Goal: Complete application form: Complete application form

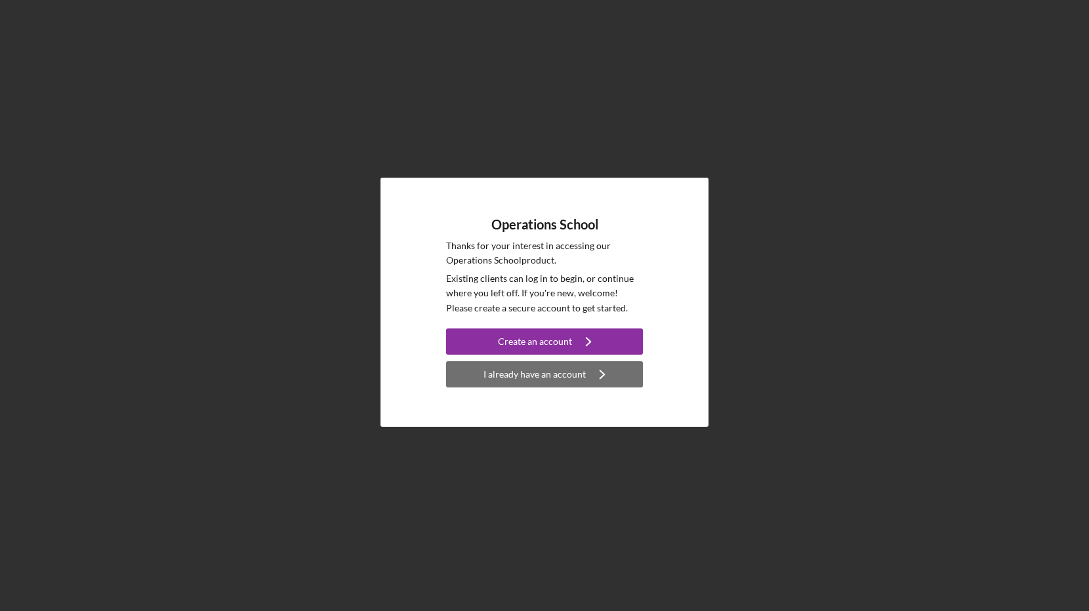
click at [608, 377] on icon "Icon/Navigate" at bounding box center [602, 374] width 33 height 33
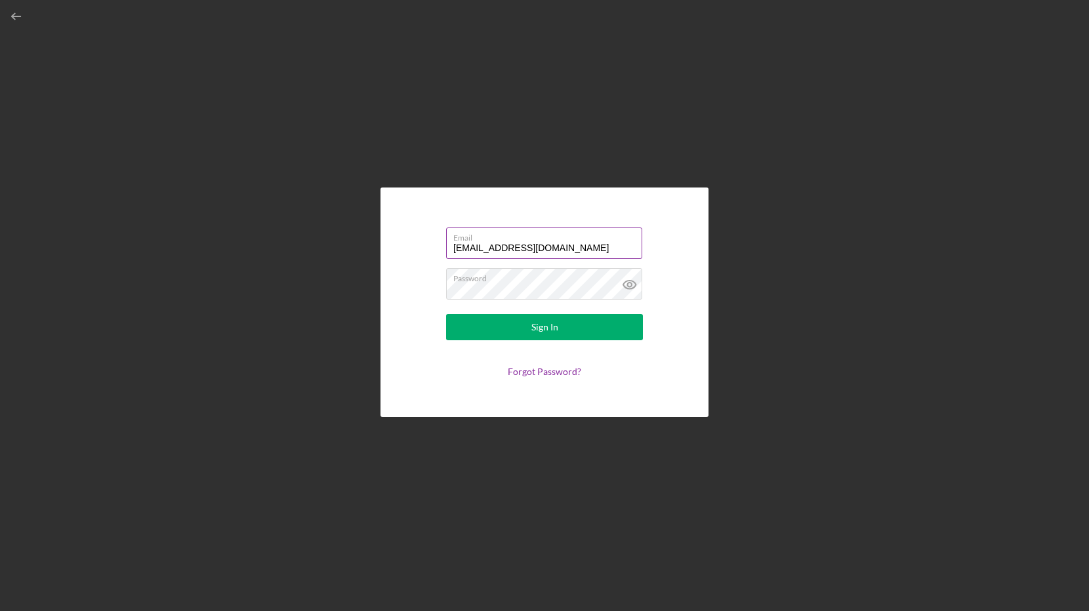
click at [542, 243] on input "[EMAIL_ADDRESS][DOMAIN_NAME]" at bounding box center [544, 243] width 196 height 31
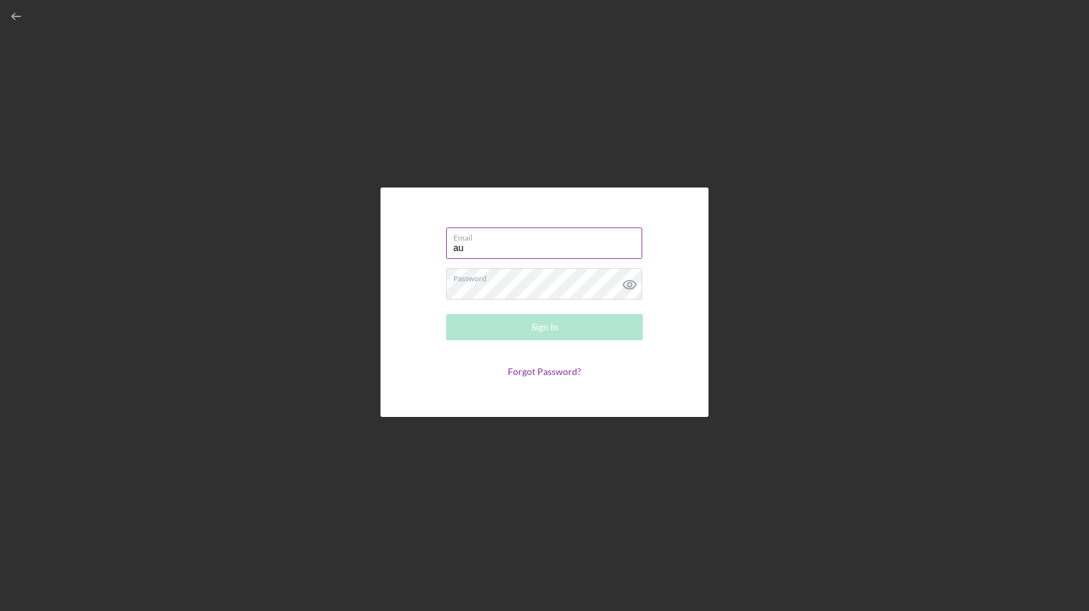
type input "[EMAIL_ADDRESS][DOMAIN_NAME]"
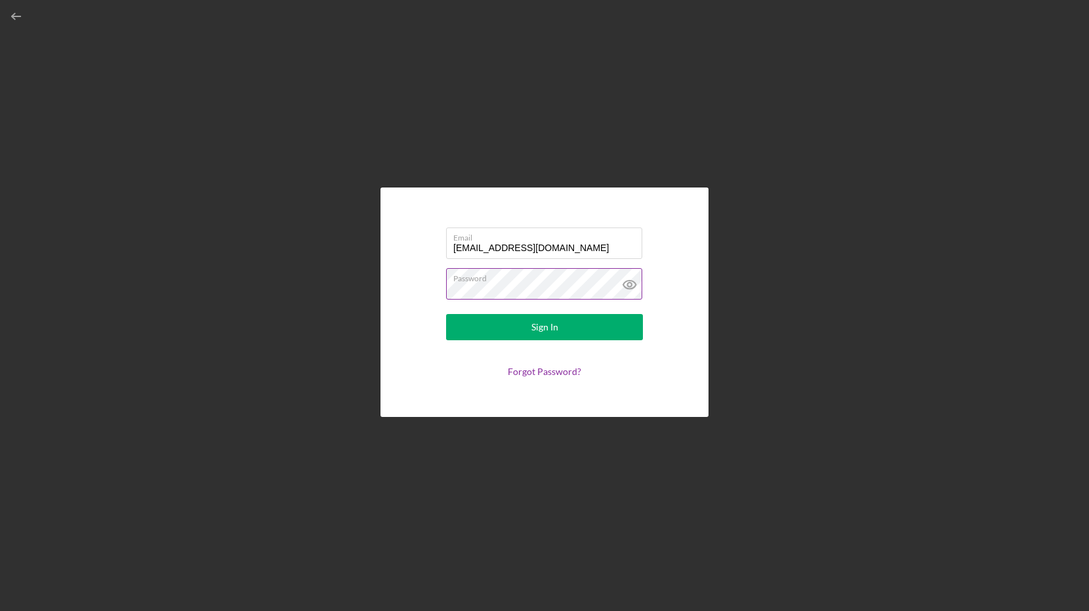
click at [446, 314] on button "Sign In" at bounding box center [544, 327] width 197 height 26
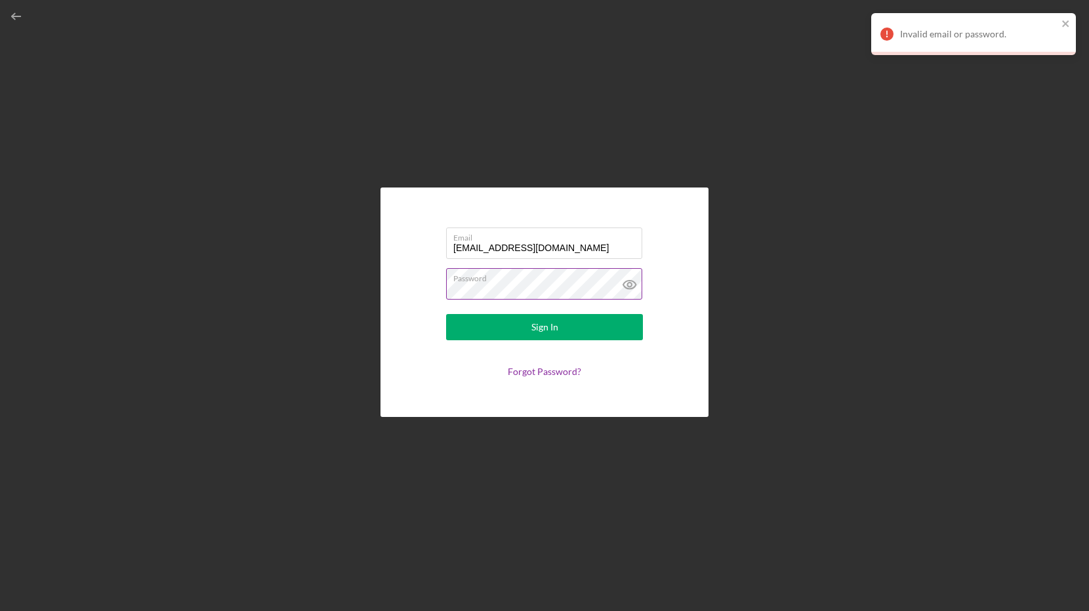
click at [629, 285] on icon at bounding box center [629, 284] width 33 height 33
click at [575, 252] on input "[EMAIL_ADDRESS][DOMAIN_NAME]" at bounding box center [544, 243] width 196 height 31
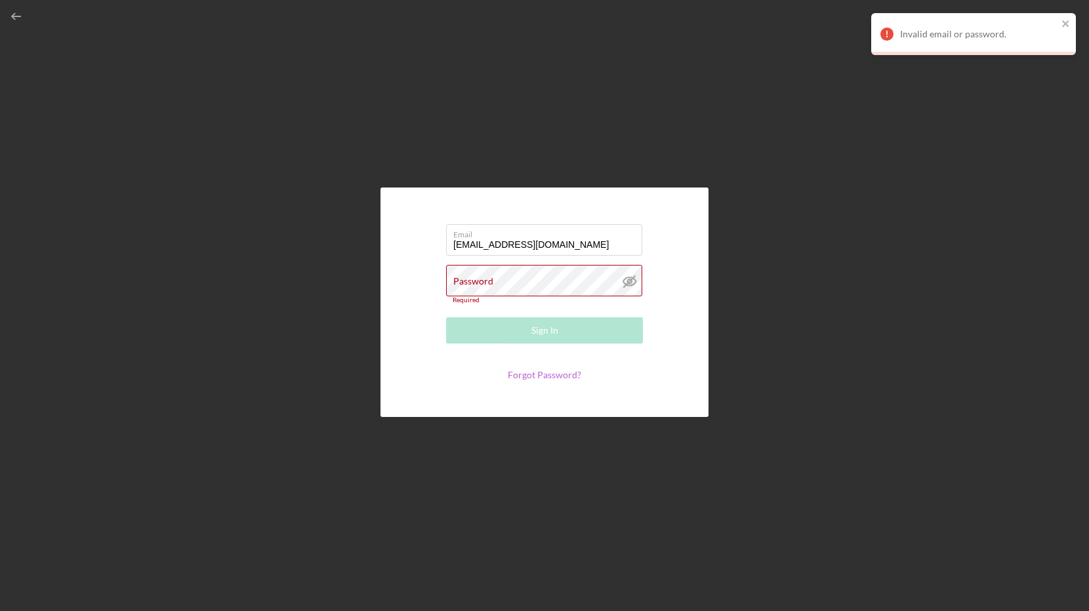
click at [546, 373] on link "Forgot Password?" at bounding box center [544, 374] width 73 height 11
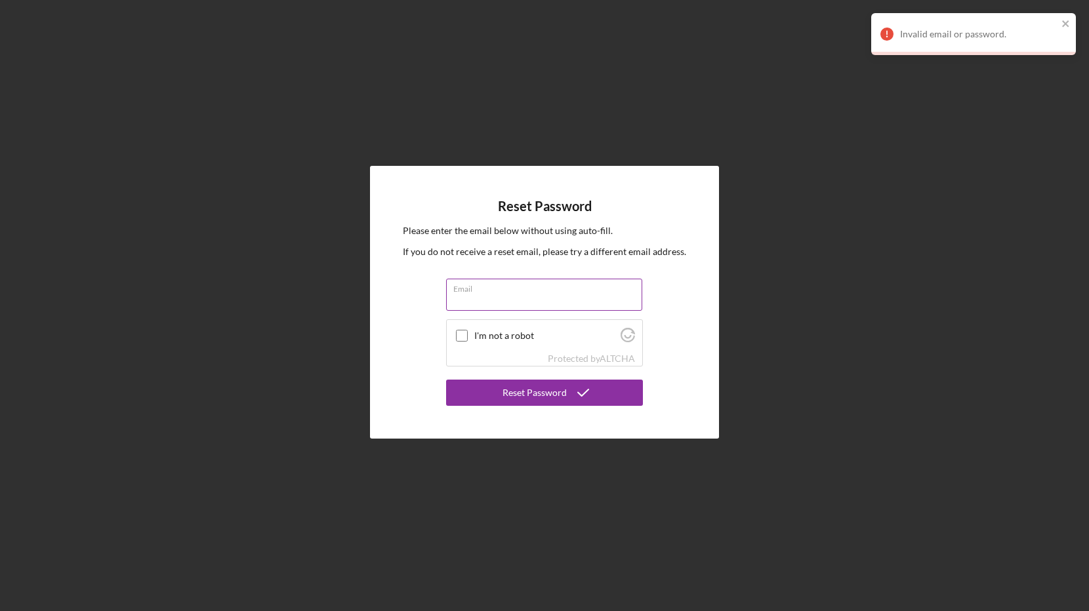
click at [526, 298] on input "Email" at bounding box center [544, 294] width 196 height 31
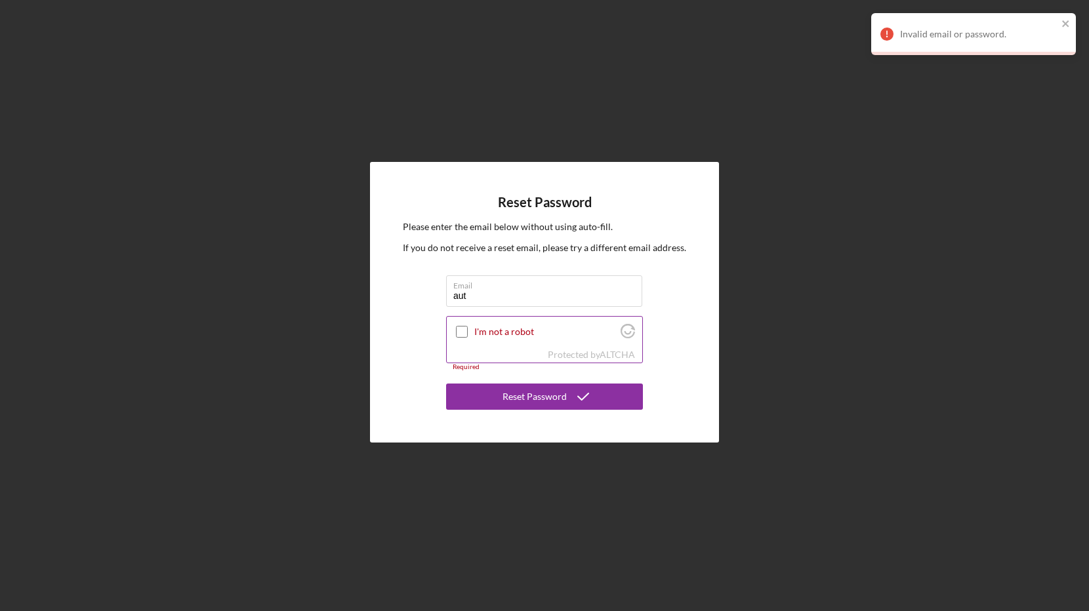
type input "[EMAIL_ADDRESS][DOMAIN_NAME]"
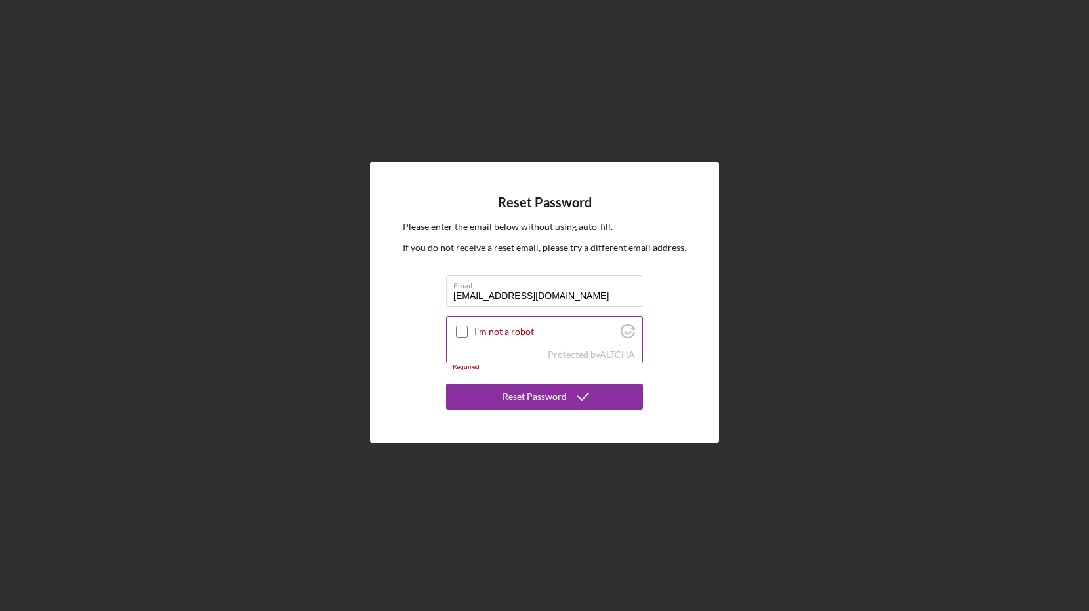
click at [459, 331] on input "I'm not a robot" at bounding box center [462, 332] width 12 height 12
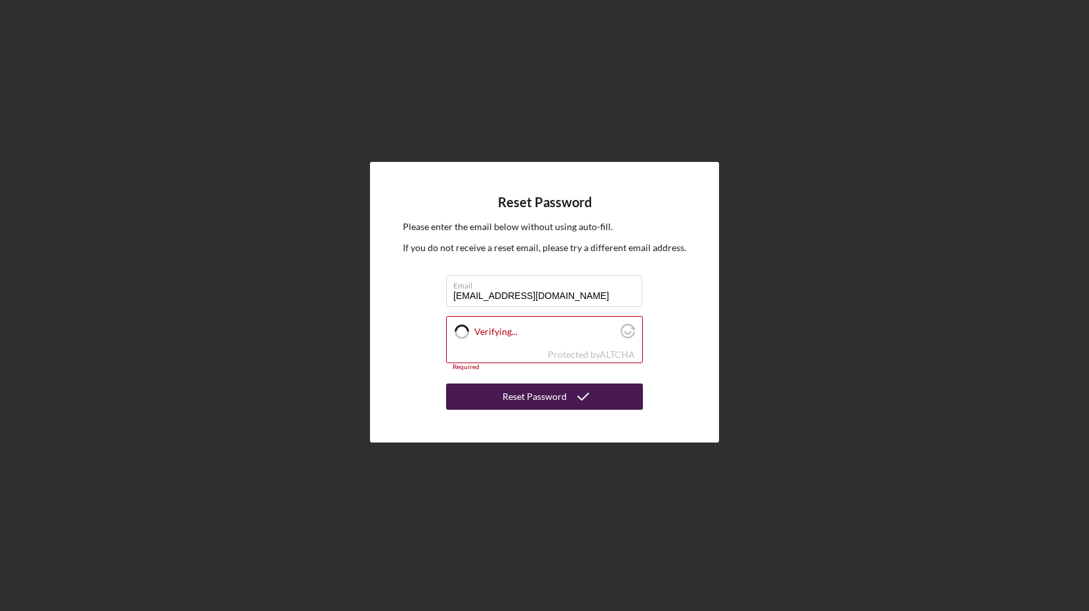
checkbox input "true"
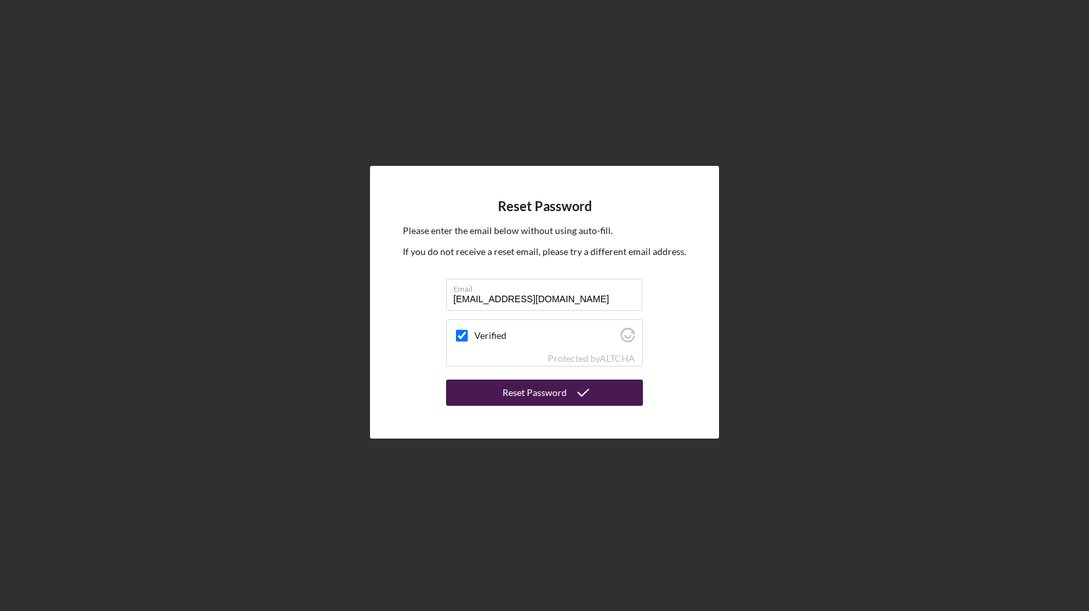
click at [520, 396] on div "Reset Password" at bounding box center [535, 393] width 64 height 26
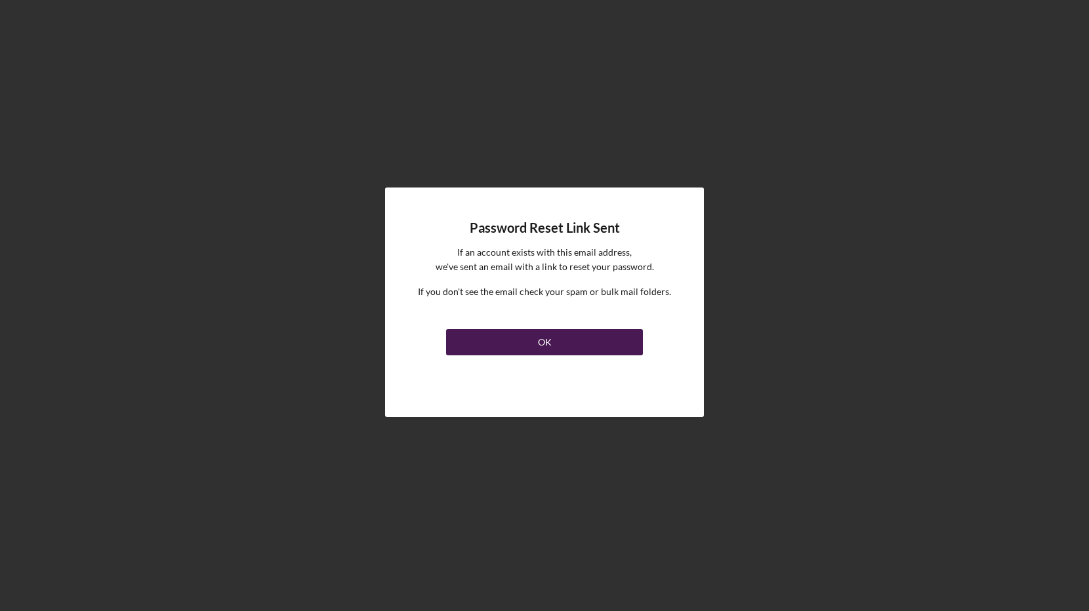
click at [531, 346] on button "OK" at bounding box center [544, 342] width 197 height 26
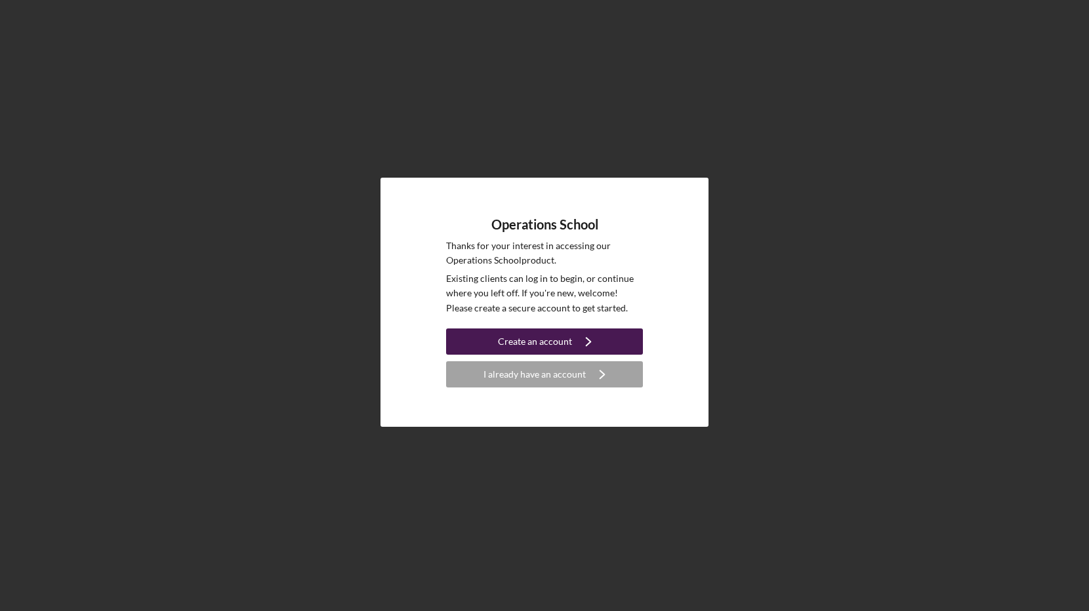
click at [555, 354] on link "Create an account Icon/Navigate" at bounding box center [544, 344] width 197 height 30
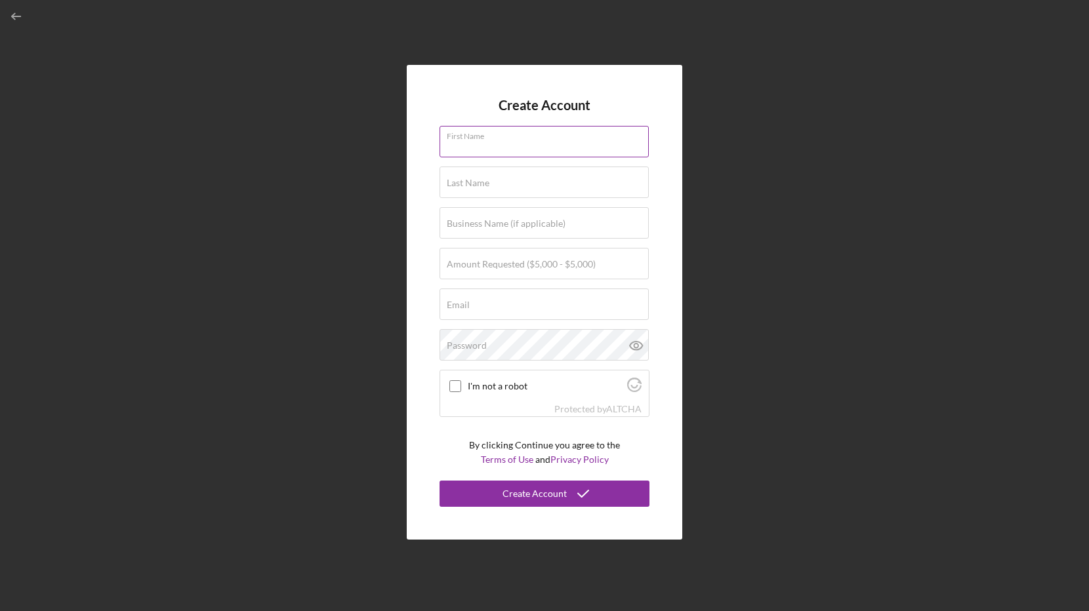
click at [539, 150] on input "First Name" at bounding box center [544, 141] width 209 height 31
type input "[PERSON_NAME]"
type input "[MEDICAL_DATA] in the D"
type input "[EMAIL_ADDRESS][DOMAIN_NAME]"
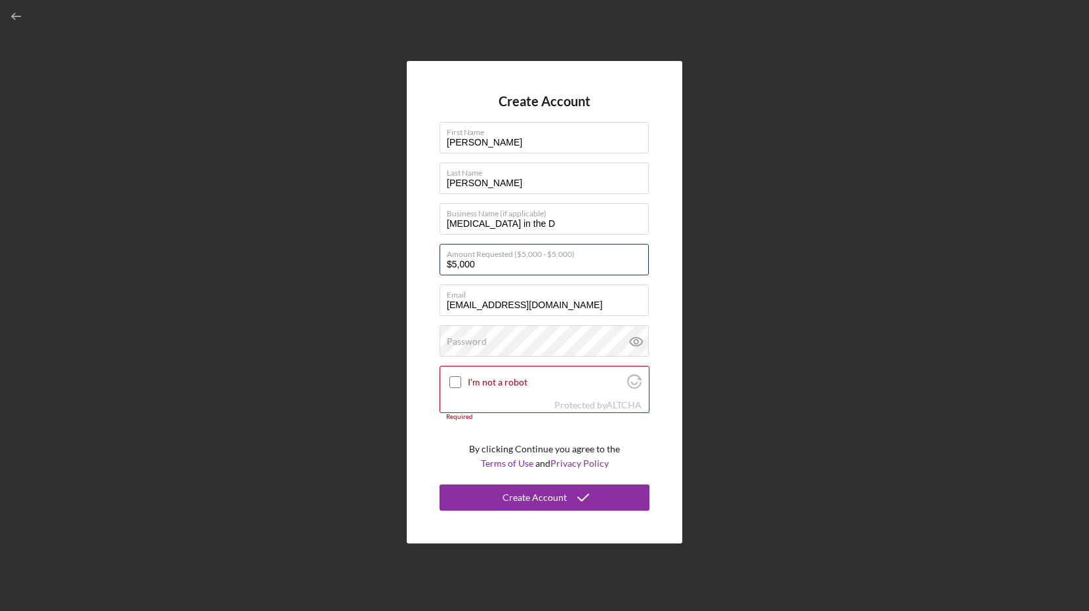
type input "$5,000"
click at [459, 382] on input "I'm not a robot" at bounding box center [455, 383] width 12 height 12
checkbox input "true"
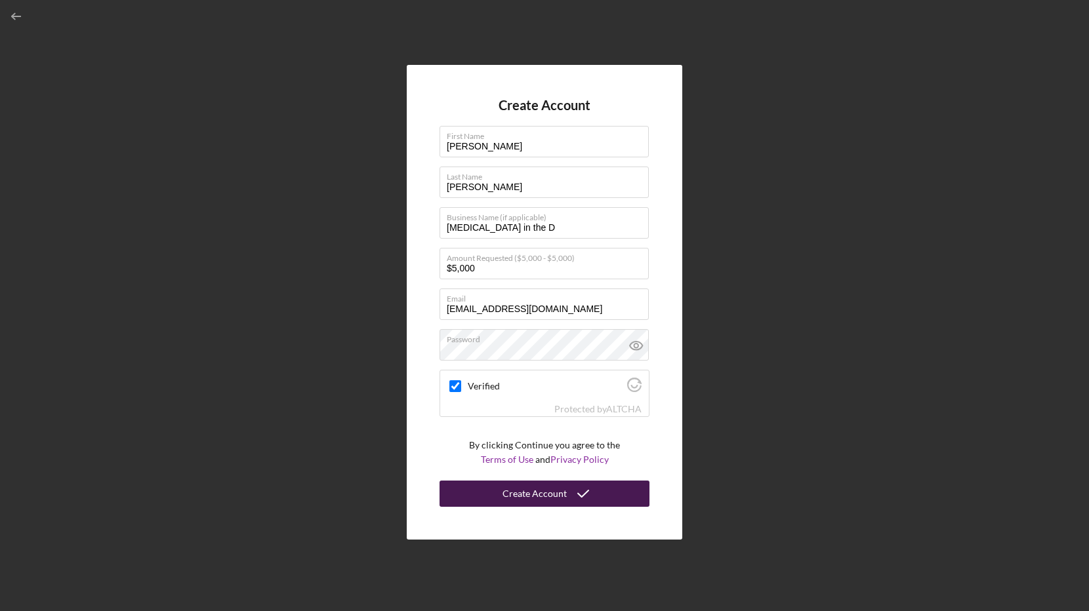
click at [573, 493] on icon "submit" at bounding box center [583, 494] width 33 height 33
